Goal: Task Accomplishment & Management: Use online tool/utility

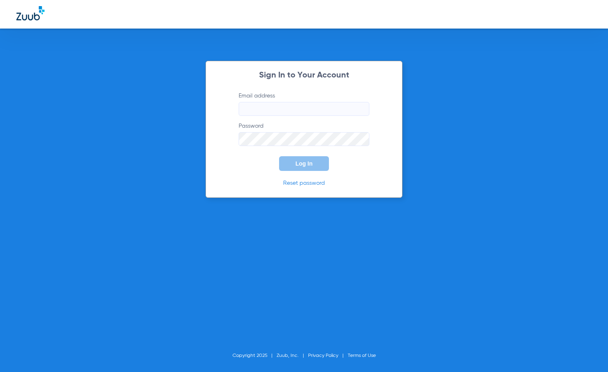
type input "[EMAIL_ADDRESS][DOMAIN_NAME]"
click at [306, 162] on span "Log In" at bounding box center [303, 163] width 17 height 7
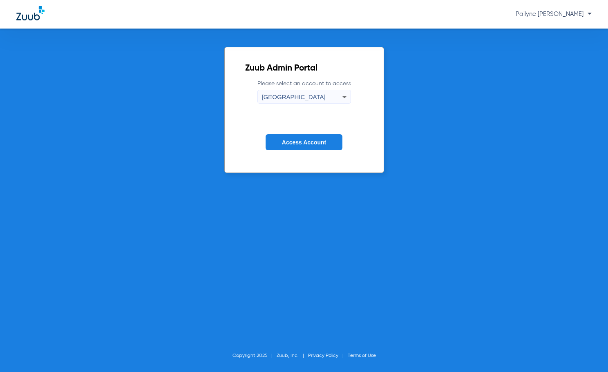
click at [300, 99] on div "[GEOGRAPHIC_DATA]" at bounding box center [302, 97] width 80 height 14
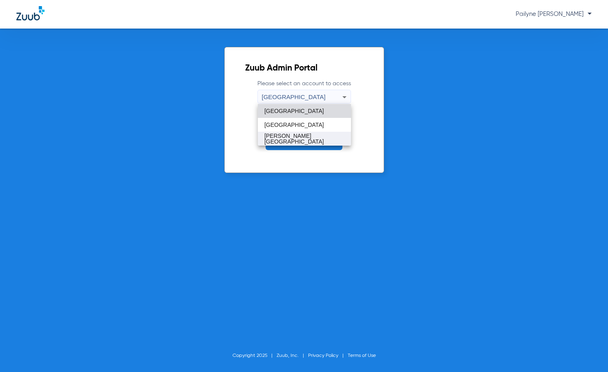
click at [301, 136] on mat-option "[PERSON_NAME][GEOGRAPHIC_DATA]" at bounding box center [304, 139] width 93 height 14
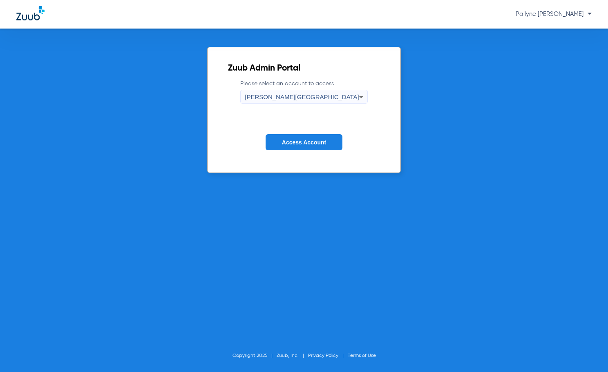
click at [301, 136] on button "Access Account" at bounding box center [303, 142] width 77 height 16
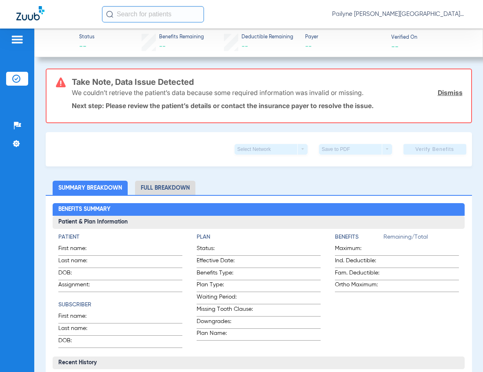
click at [11, 35] on img at bounding box center [17, 40] width 13 height 10
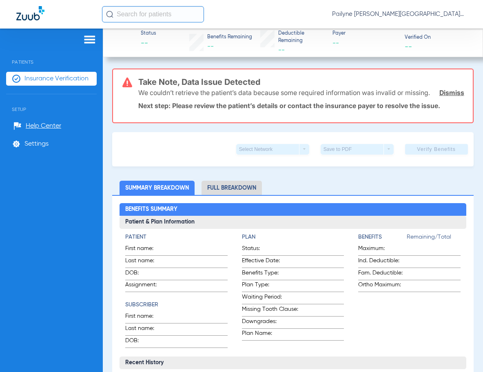
click at [40, 80] on span "Insurance Verification" at bounding box center [56, 79] width 64 height 8
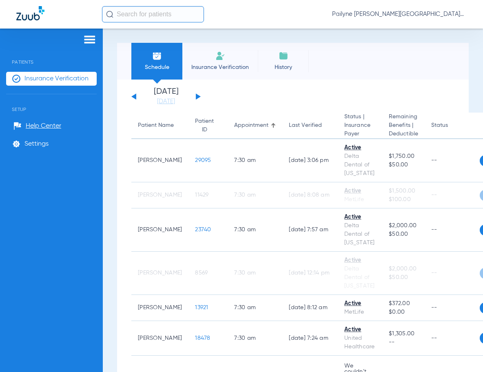
click at [198, 97] on button at bounding box center [198, 96] width 5 height 6
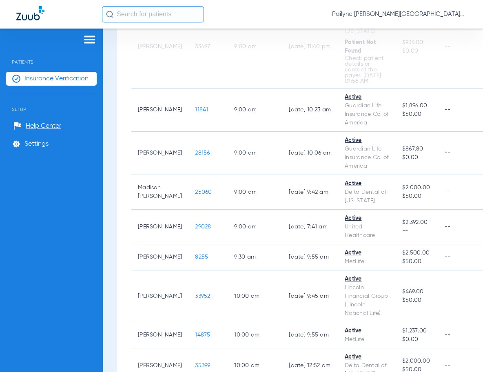
scroll to position [653, 0]
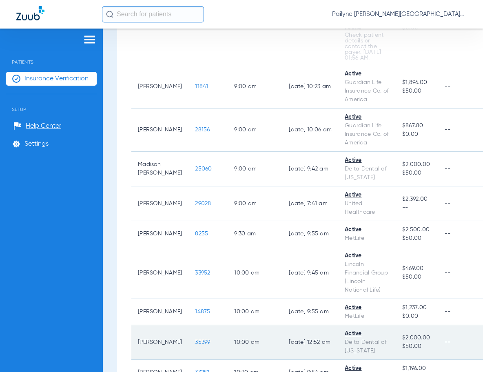
click at [195, 340] on span "35399" at bounding box center [202, 343] width 15 height 6
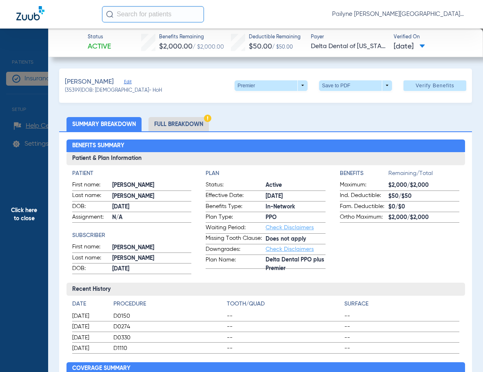
click at [18, 220] on span "Click here to close" at bounding box center [24, 215] width 48 height 372
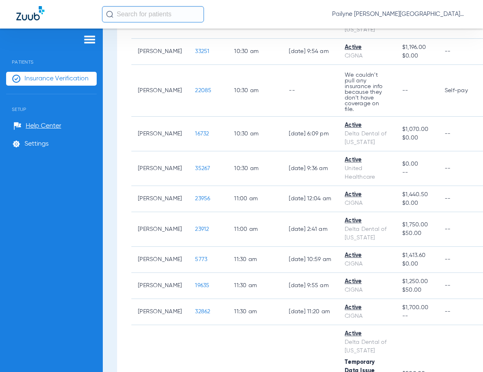
scroll to position [980, 0]
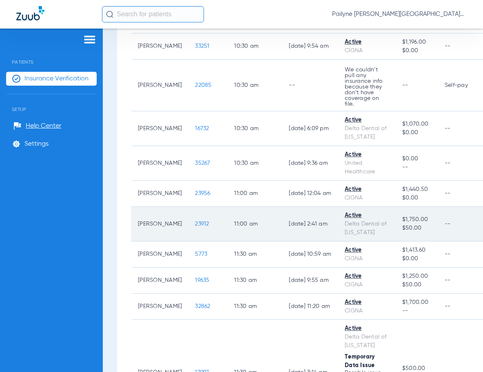
click at [195, 221] on span "23912" at bounding box center [202, 224] width 14 height 6
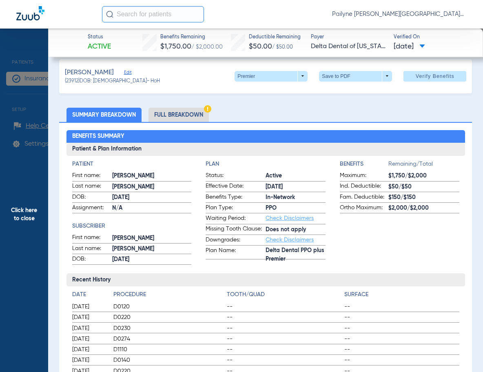
scroll to position [0, 0]
